Goal: Information Seeking & Learning: Check status

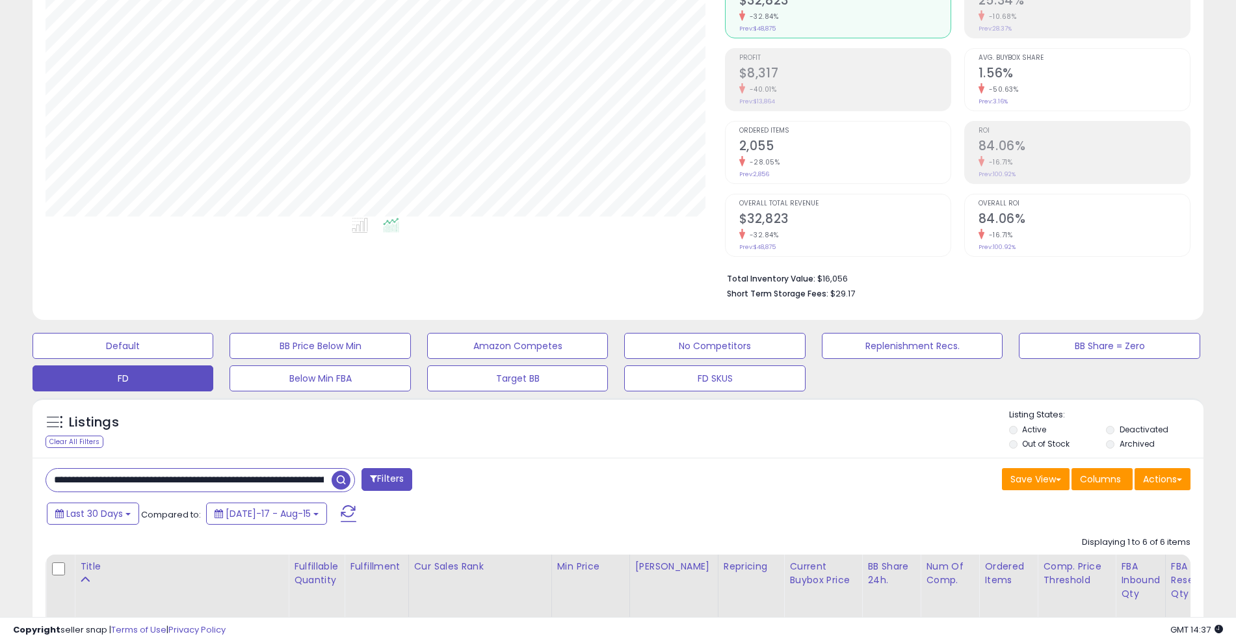
scroll to position [267, 679]
drag, startPoint x: 107, startPoint y: 473, endPoint x: 32, endPoint y: 475, distance: 75.4
paste input "****"
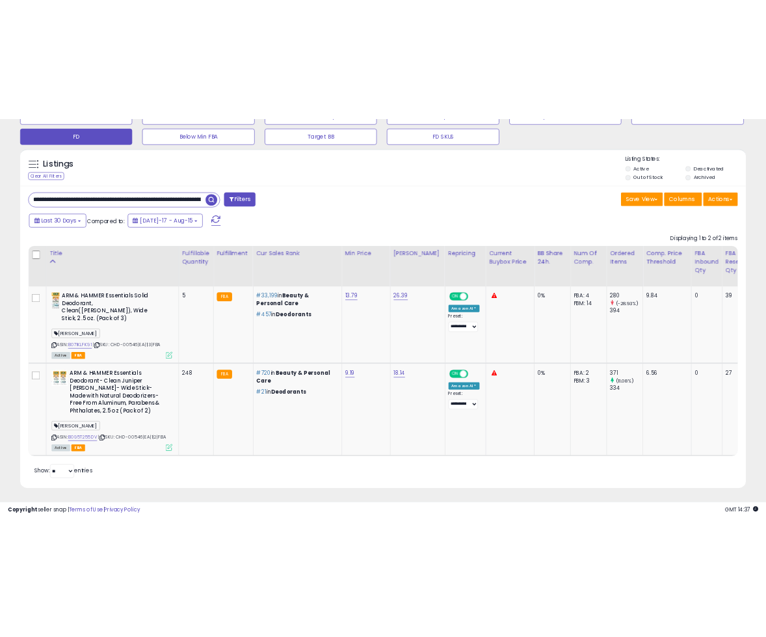
scroll to position [500, 0]
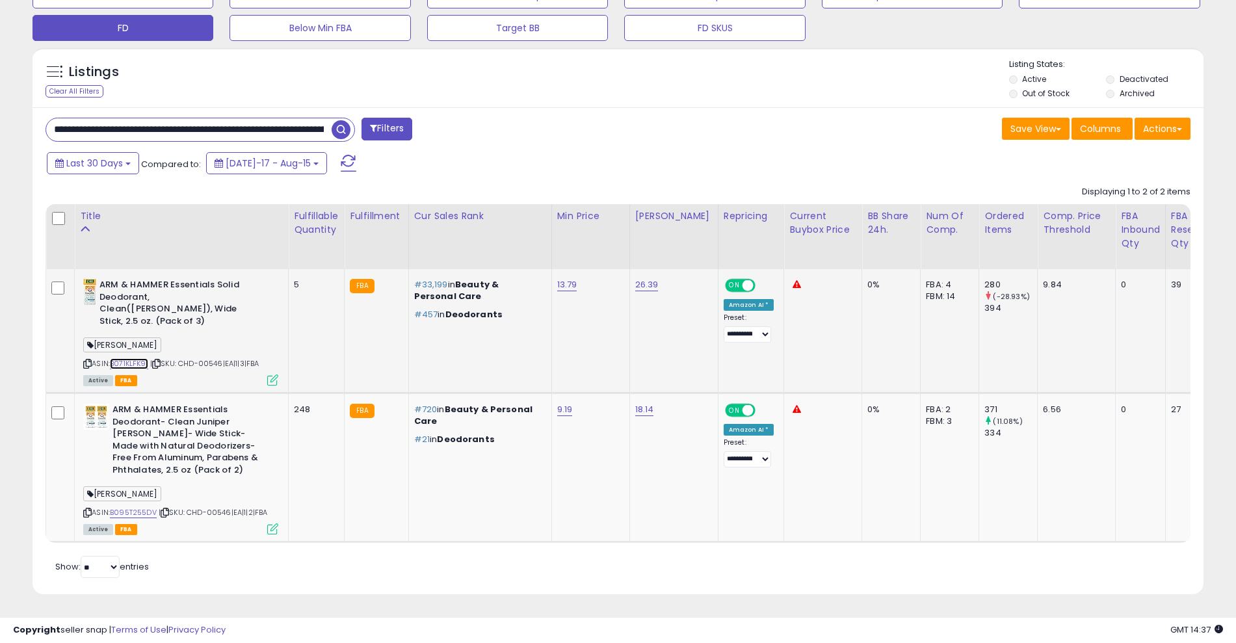
click at [140, 358] on link "B071KLFK91" at bounding box center [129, 363] width 38 height 11
click at [157, 360] on icon at bounding box center [156, 363] width 8 height 7
click at [169, 509] on icon at bounding box center [165, 512] width 8 height 7
click at [120, 131] on input "*********" at bounding box center [188, 129] width 285 height 23
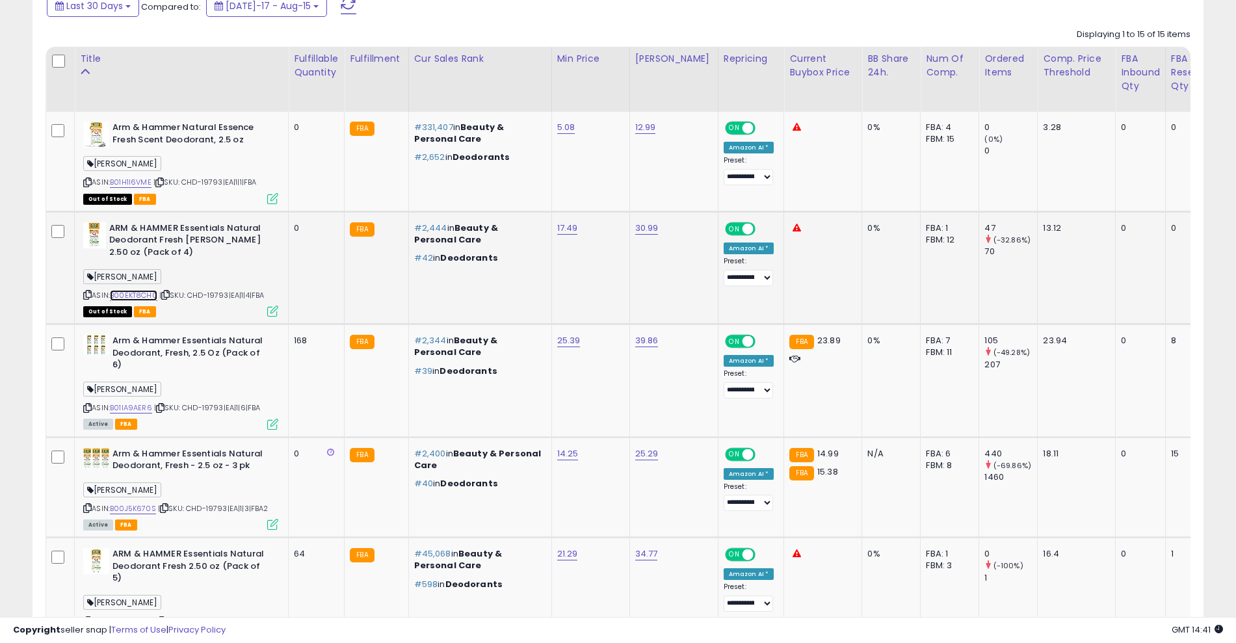
click at [141, 296] on link "B00EKT8CH0" at bounding box center [133, 295] width 47 height 11
click at [152, 402] on link "B01IA9AER6" at bounding box center [131, 407] width 42 height 11
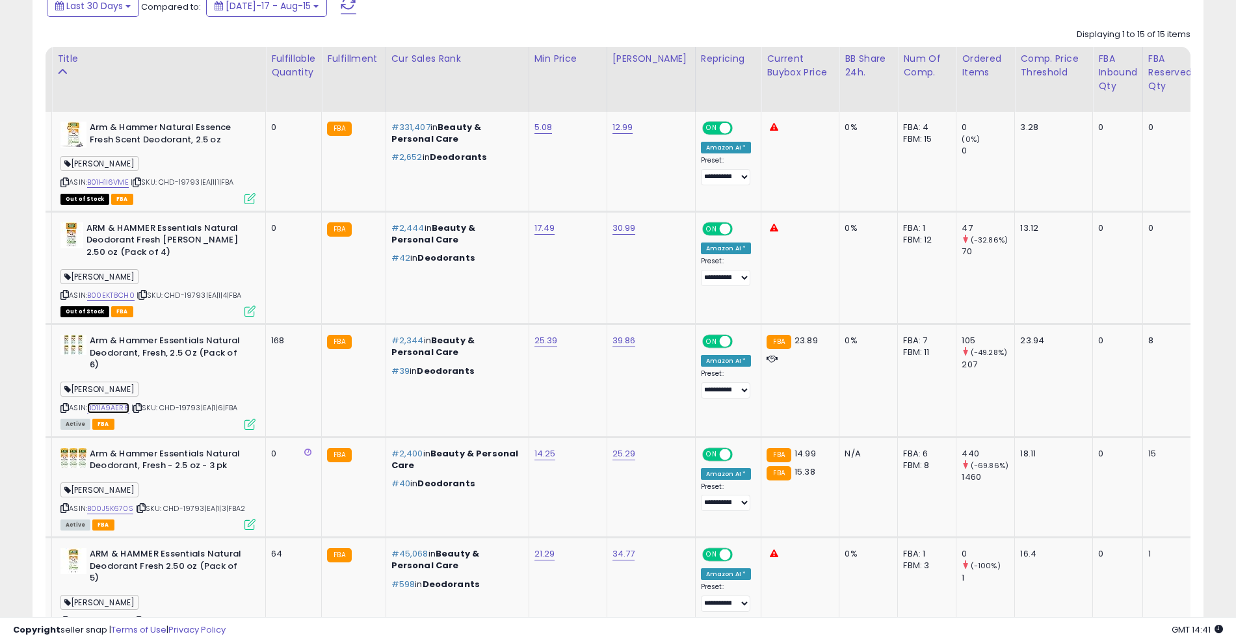
scroll to position [0, 0]
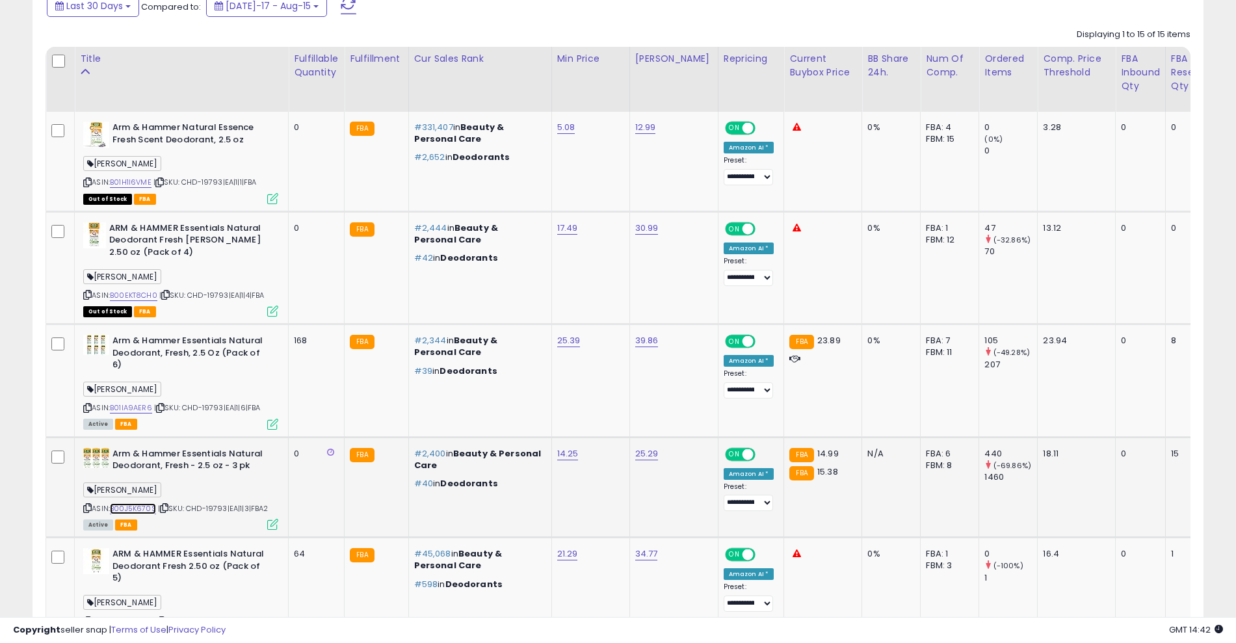
click at [140, 503] on link "B00J5K670S" at bounding box center [133, 508] width 46 height 11
click at [166, 505] on icon at bounding box center [164, 508] width 8 height 7
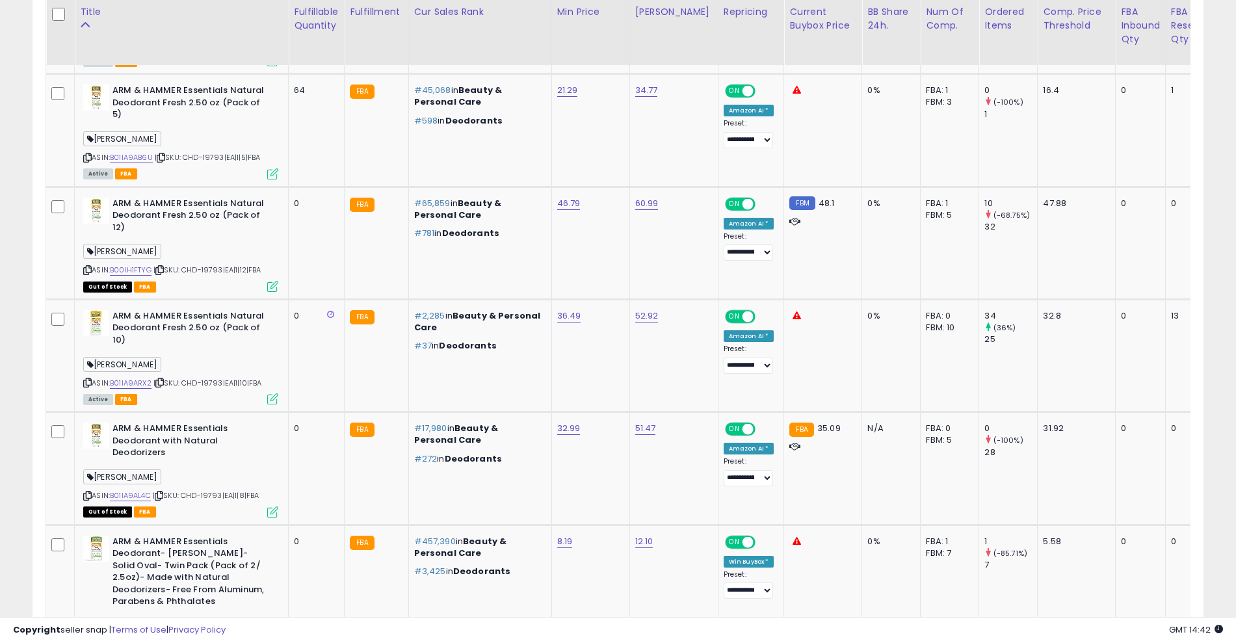
scroll to position [1153, 0]
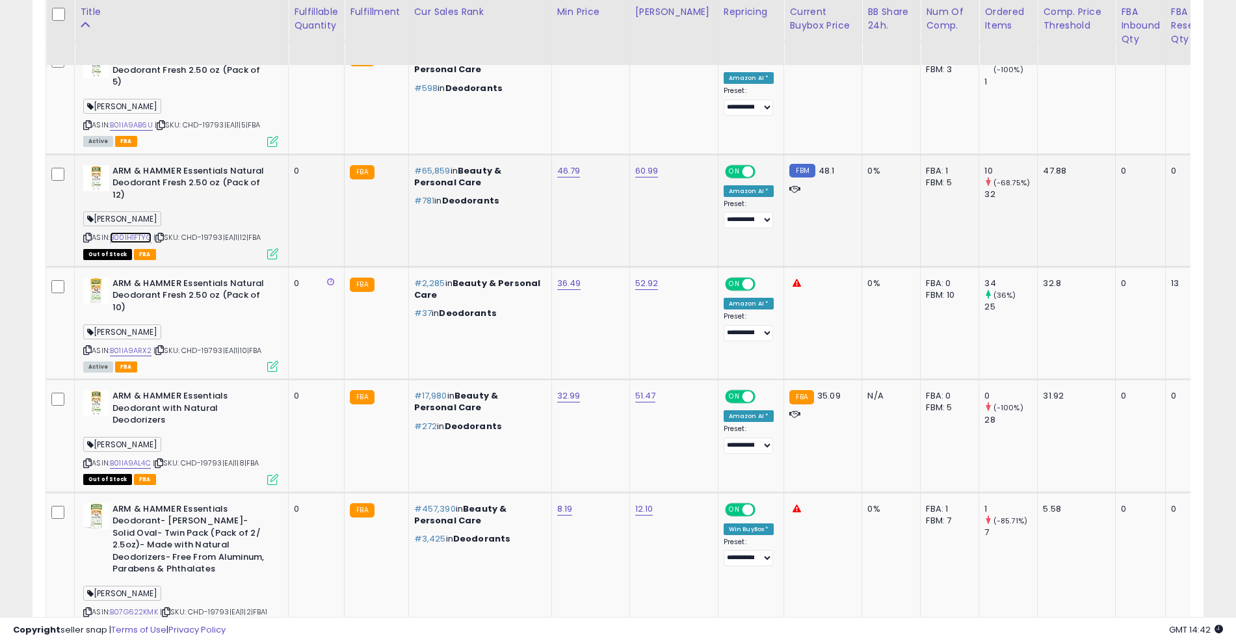
click at [127, 232] on link "B00IH1FTYG" at bounding box center [131, 237] width 42 height 11
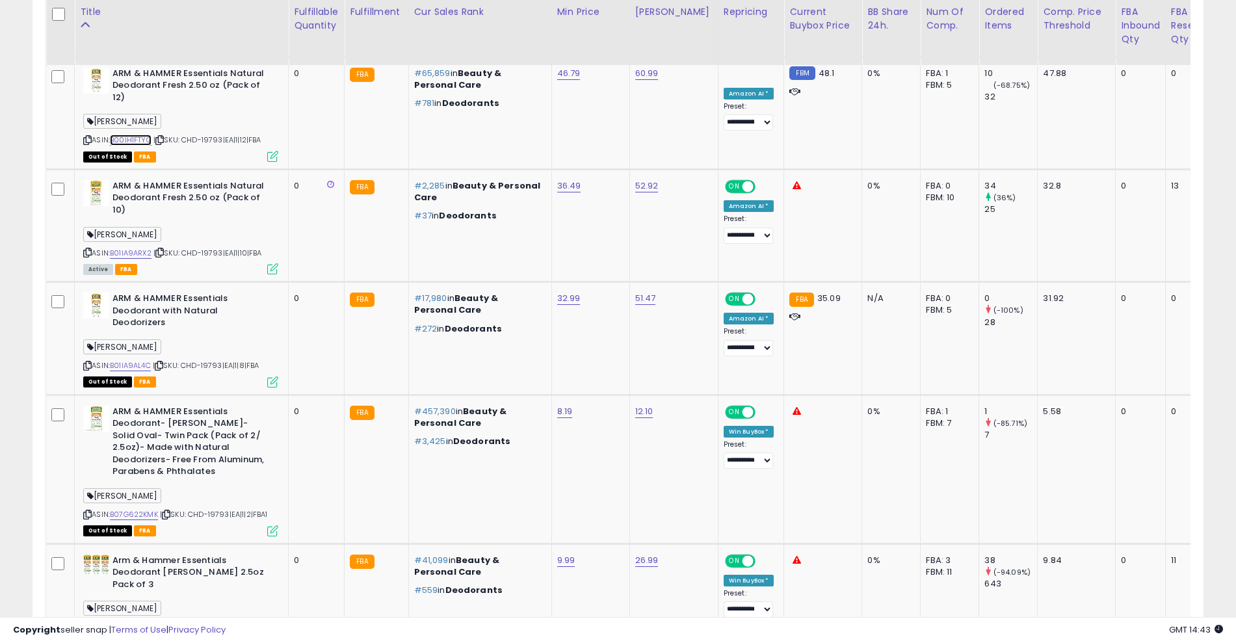
scroll to position [1283, 0]
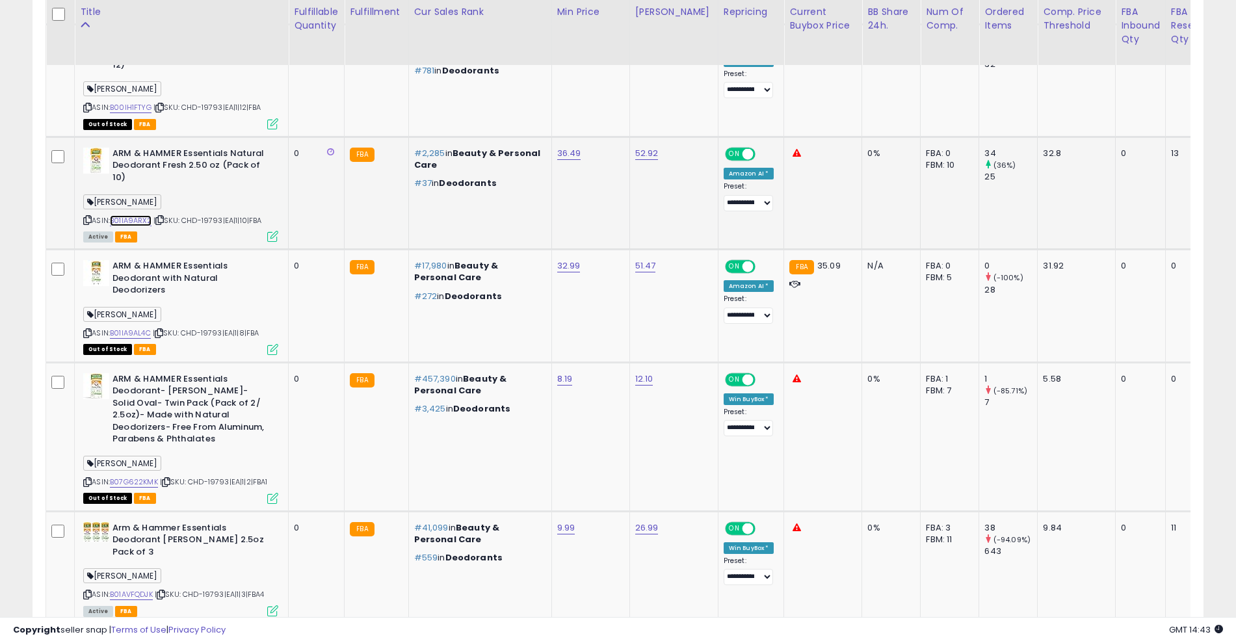
click at [127, 215] on link "B01IA9ARX2" at bounding box center [131, 220] width 42 height 11
click at [164, 217] on icon at bounding box center [159, 220] width 8 height 7
click at [139, 328] on link "B01IA9AL4C" at bounding box center [130, 333] width 41 height 11
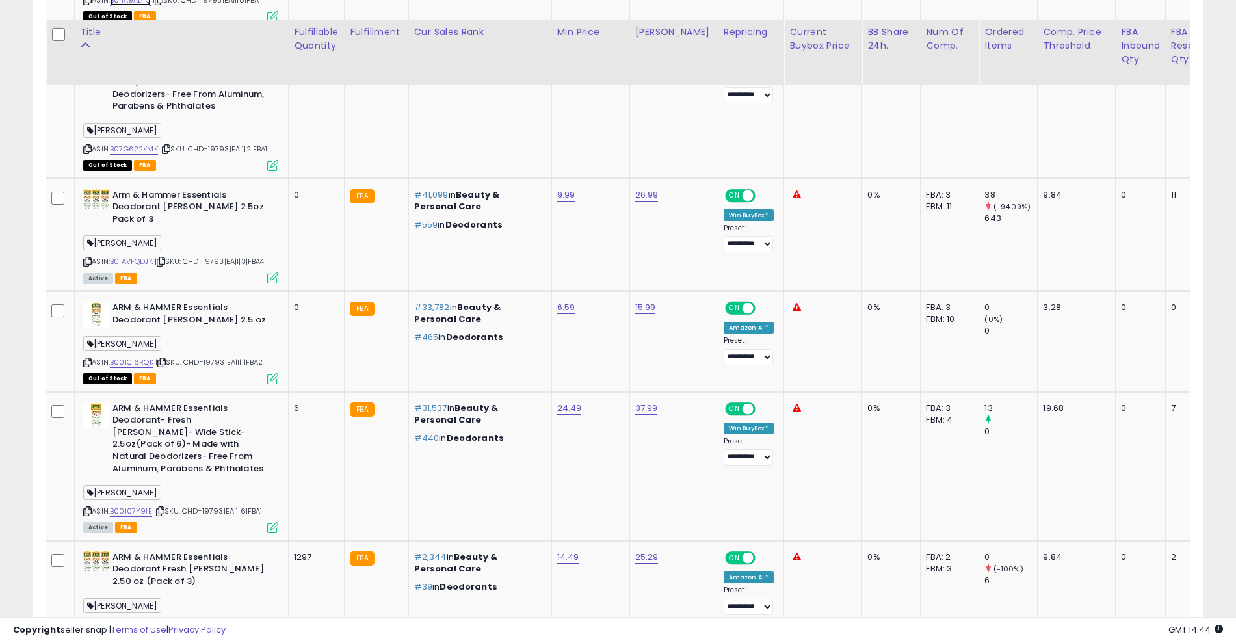
scroll to position [1657, 0]
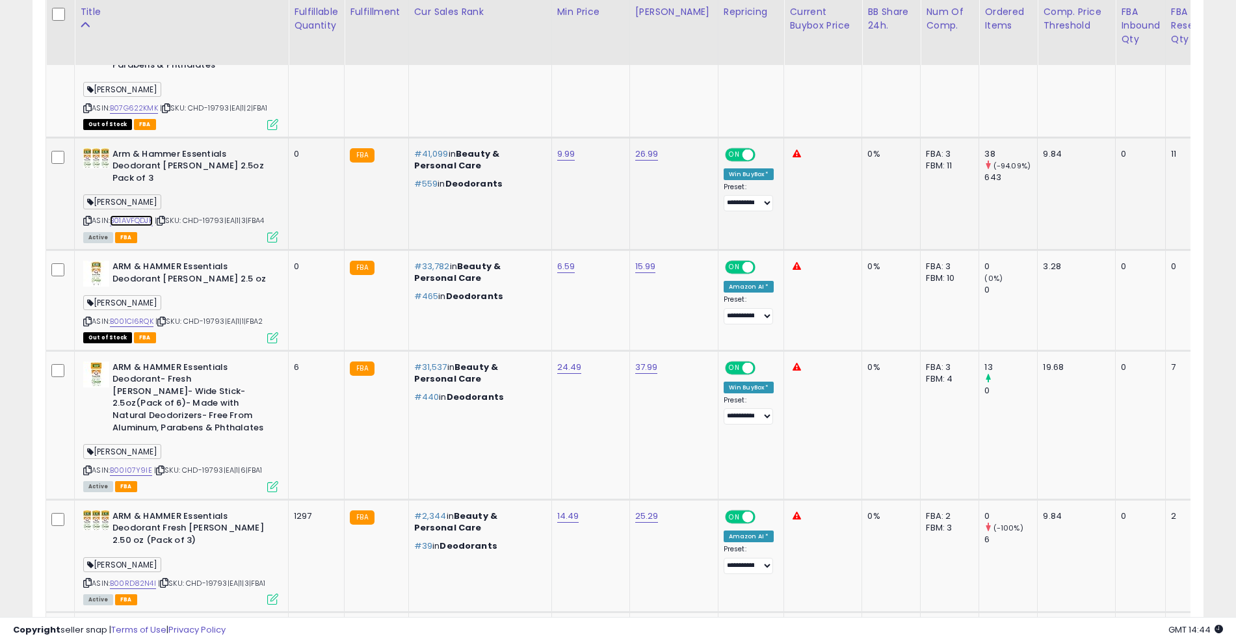
click at [140, 215] on link "B01AVFQDJK" at bounding box center [131, 220] width 43 height 11
click at [164, 217] on icon at bounding box center [161, 220] width 8 height 7
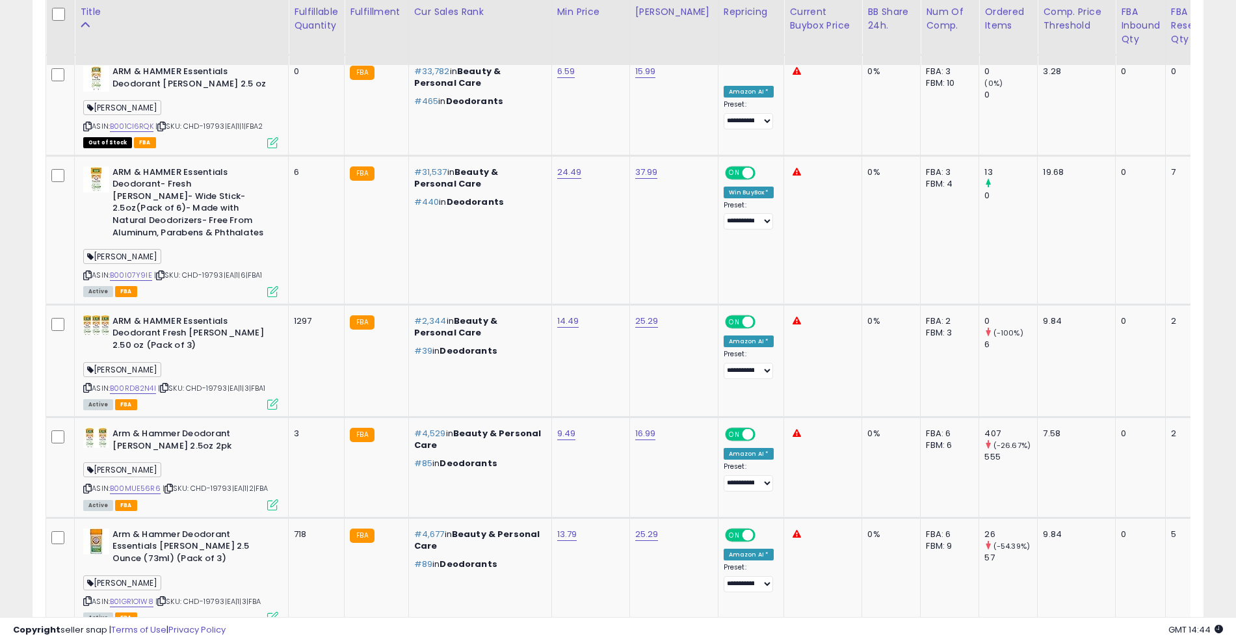
scroll to position [1917, 0]
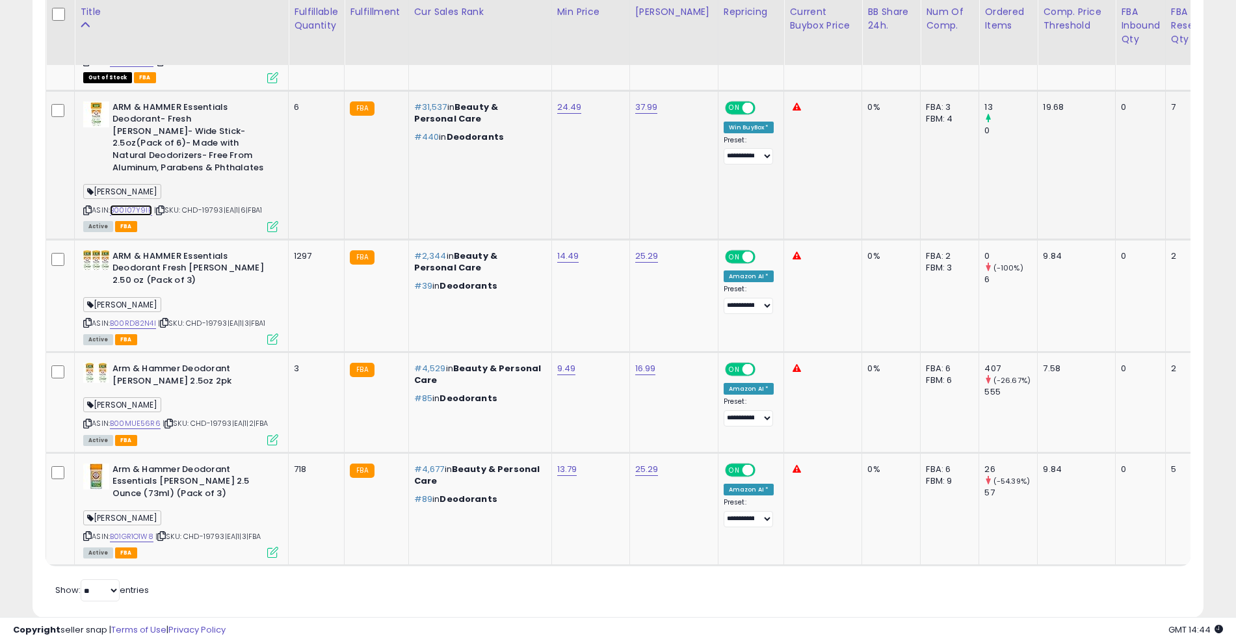
click at [136, 205] on link "B00I07Y9IE" at bounding box center [131, 210] width 42 height 11
click at [141, 318] on link "B00RD82N4I" at bounding box center [133, 323] width 46 height 11
click at [168, 420] on icon at bounding box center [168, 423] width 8 height 7
click at [691, 287] on td "25.29" at bounding box center [673, 295] width 88 height 112
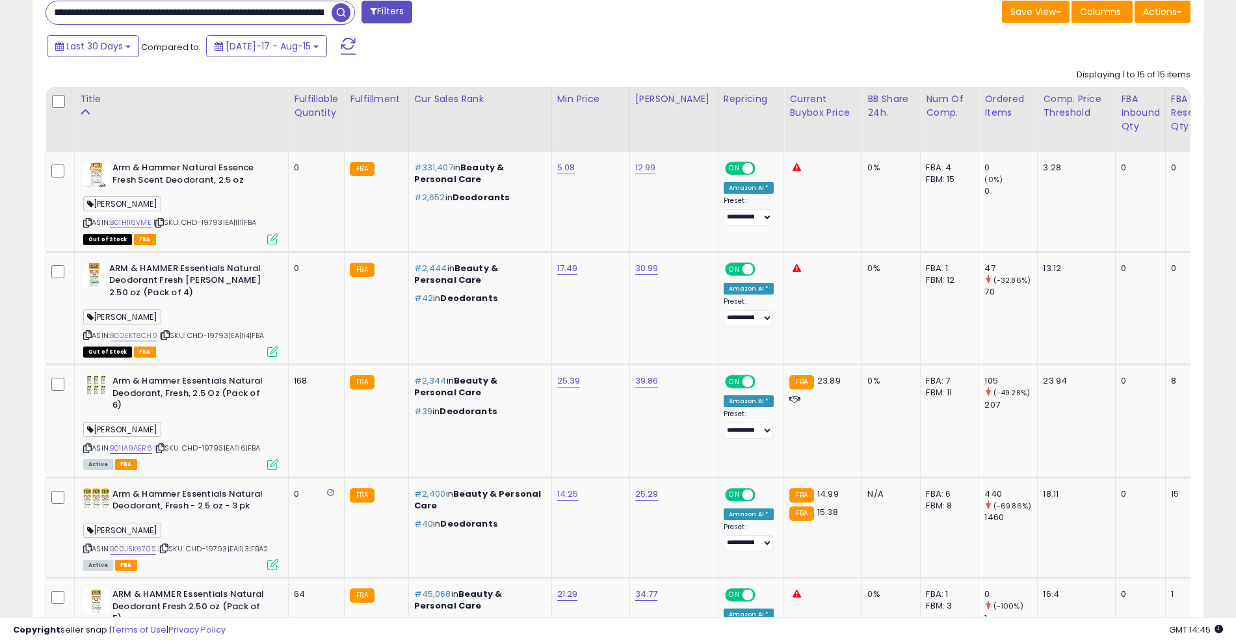
scroll to position [585, 0]
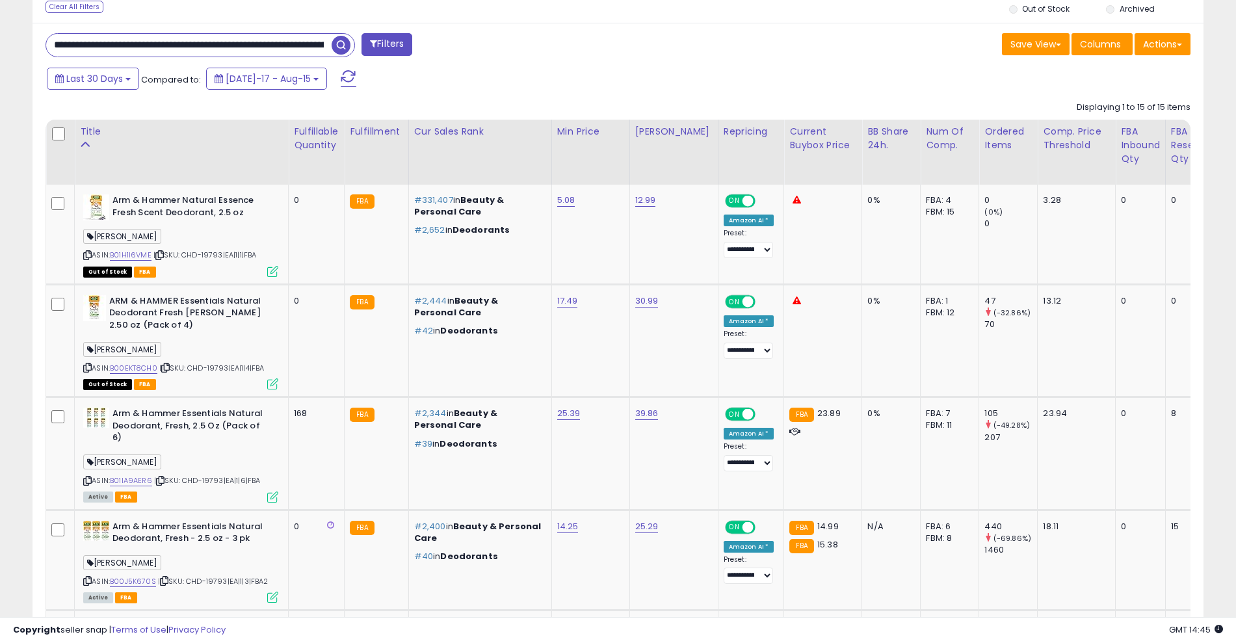
drag, startPoint x: 136, startPoint y: 46, endPoint x: 52, endPoint y: 48, distance: 83.9
click at [52, 48] on input "*********" at bounding box center [188, 45] width 285 height 23
type input "*****"
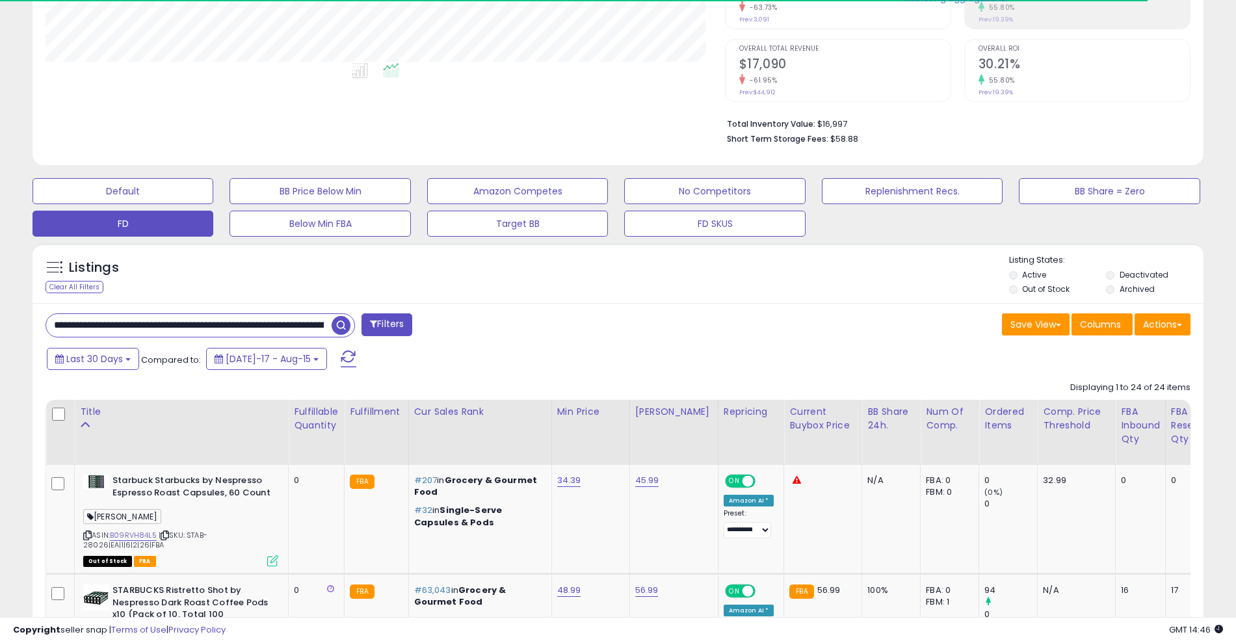
scroll to position [324, 0]
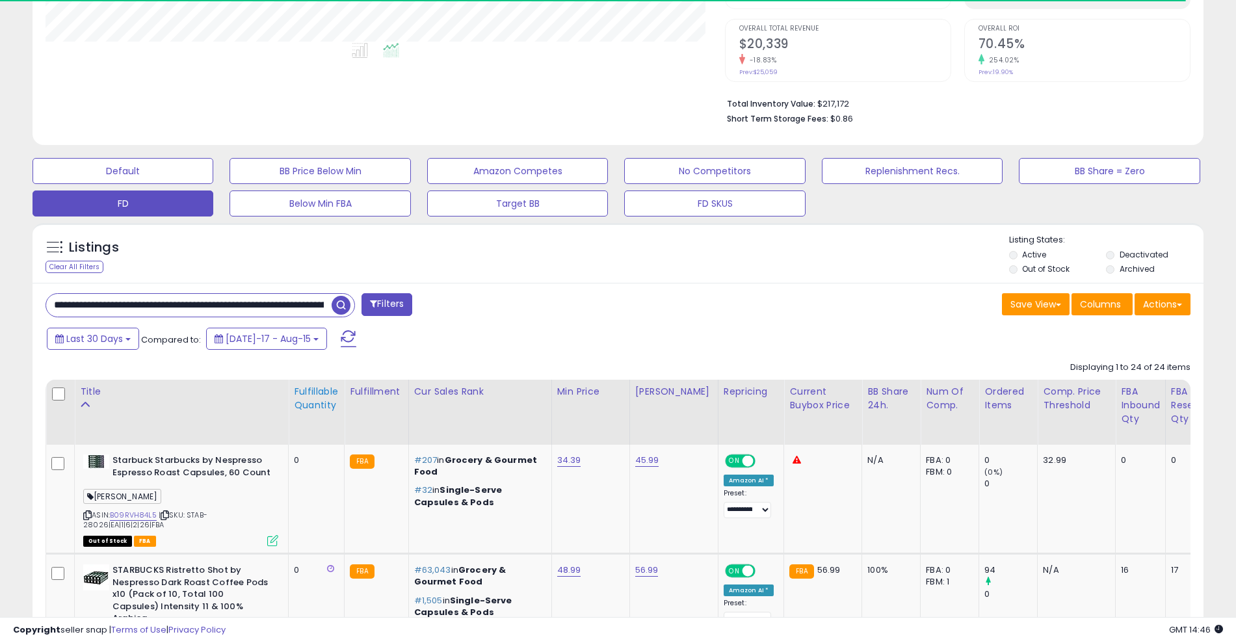
click at [313, 405] on div "Fulfillable Quantity" at bounding box center [316, 398] width 45 height 27
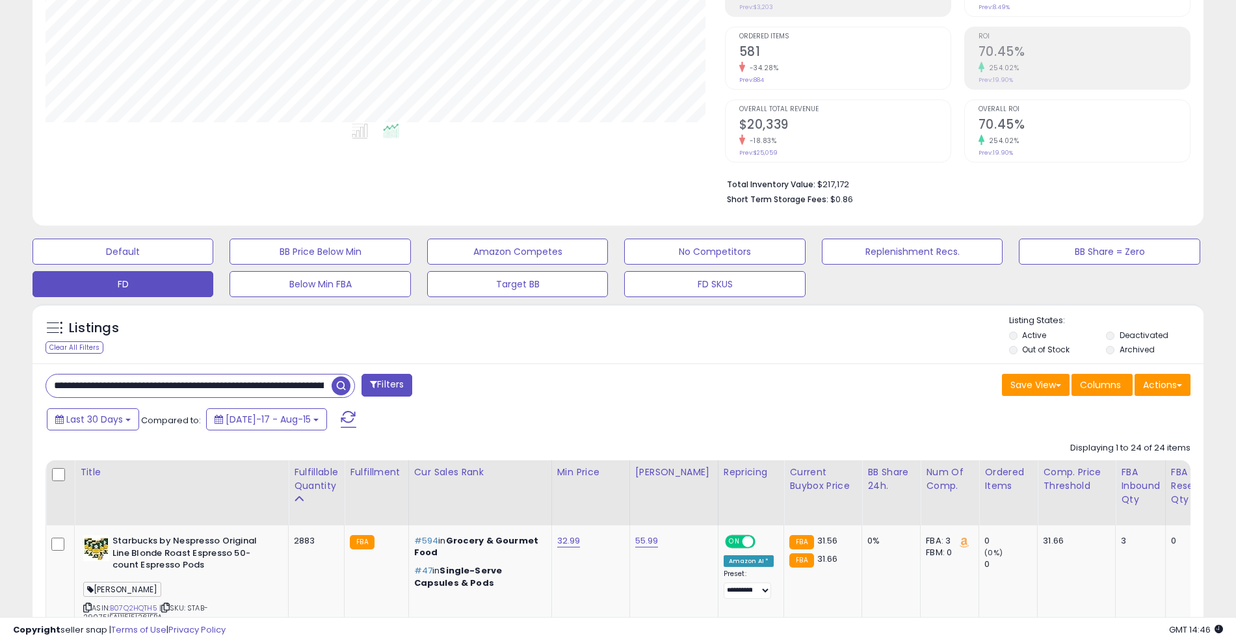
scroll to position [252, 0]
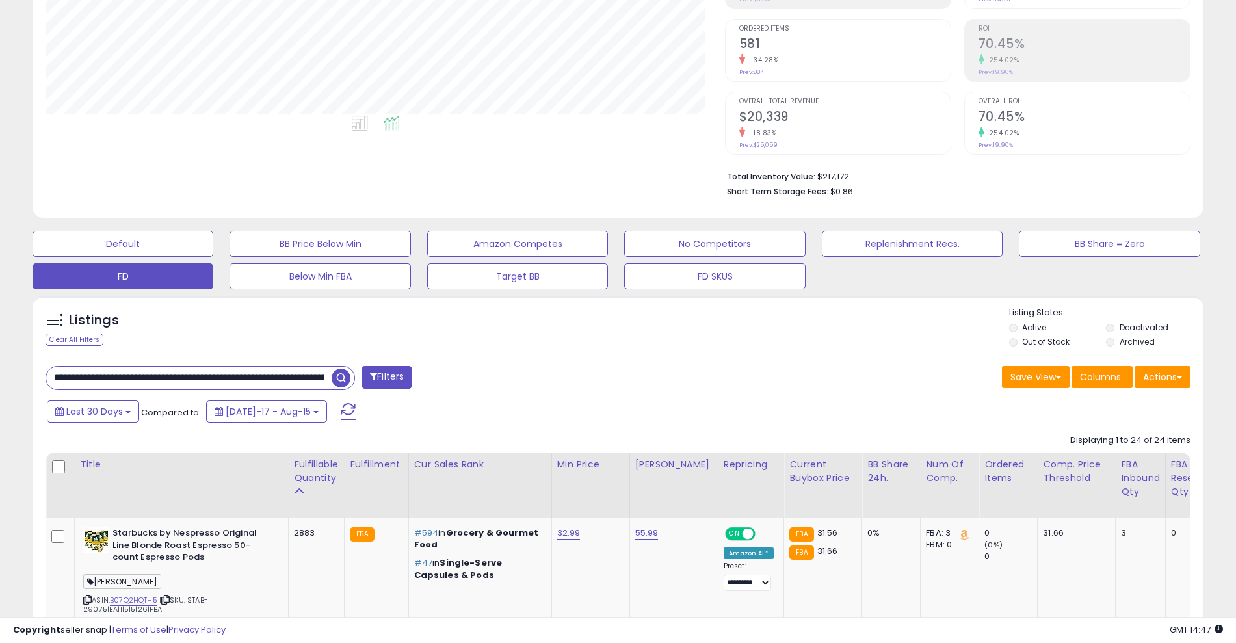
drag, startPoint x: 97, startPoint y: 376, endPoint x: 90, endPoint y: 376, distance: 7.2
click at [91, 376] on input "*****" at bounding box center [188, 378] width 285 height 23
